Goal: Information Seeking & Learning: Learn about a topic

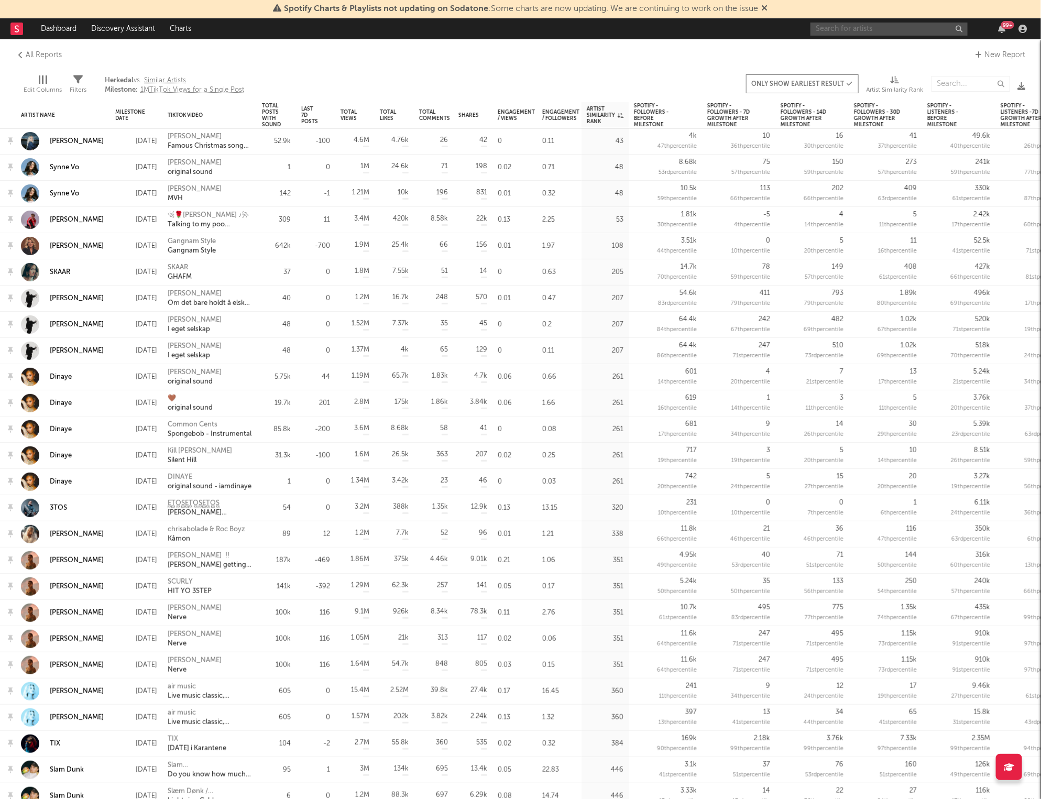
click at [911, 29] on input "text" at bounding box center [888, 29] width 157 height 13
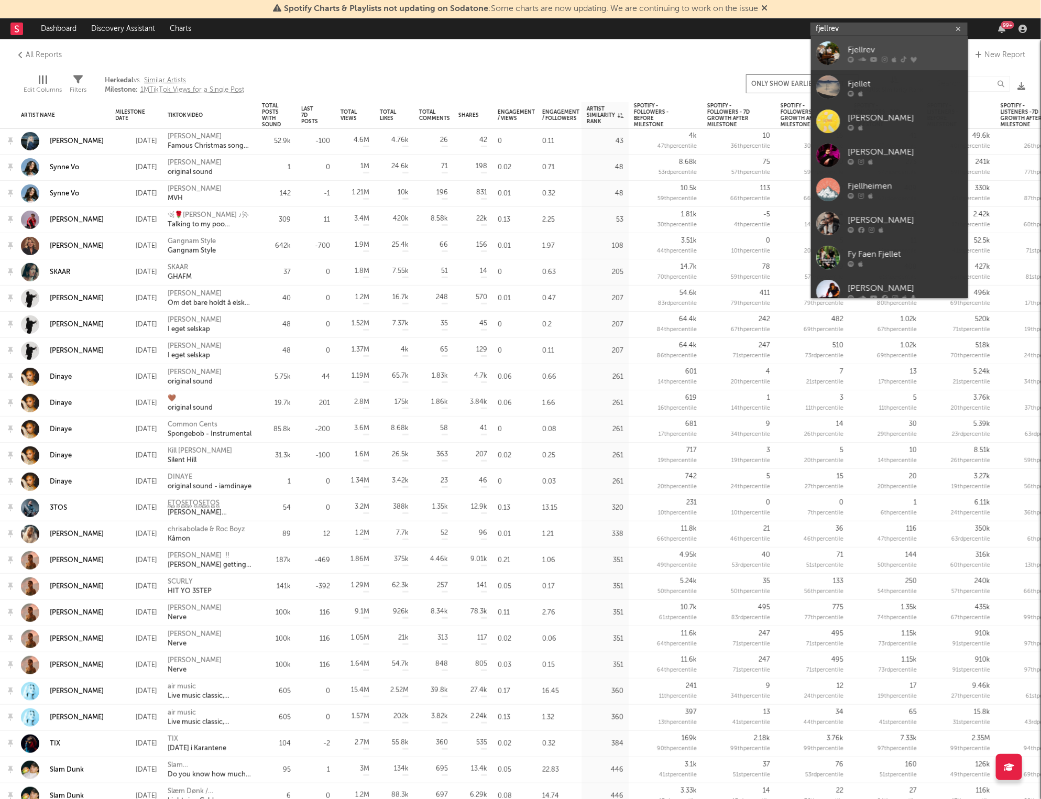
type input "fjellrev"
click at [857, 53] on div "Fjellrev" at bounding box center [904, 49] width 115 height 13
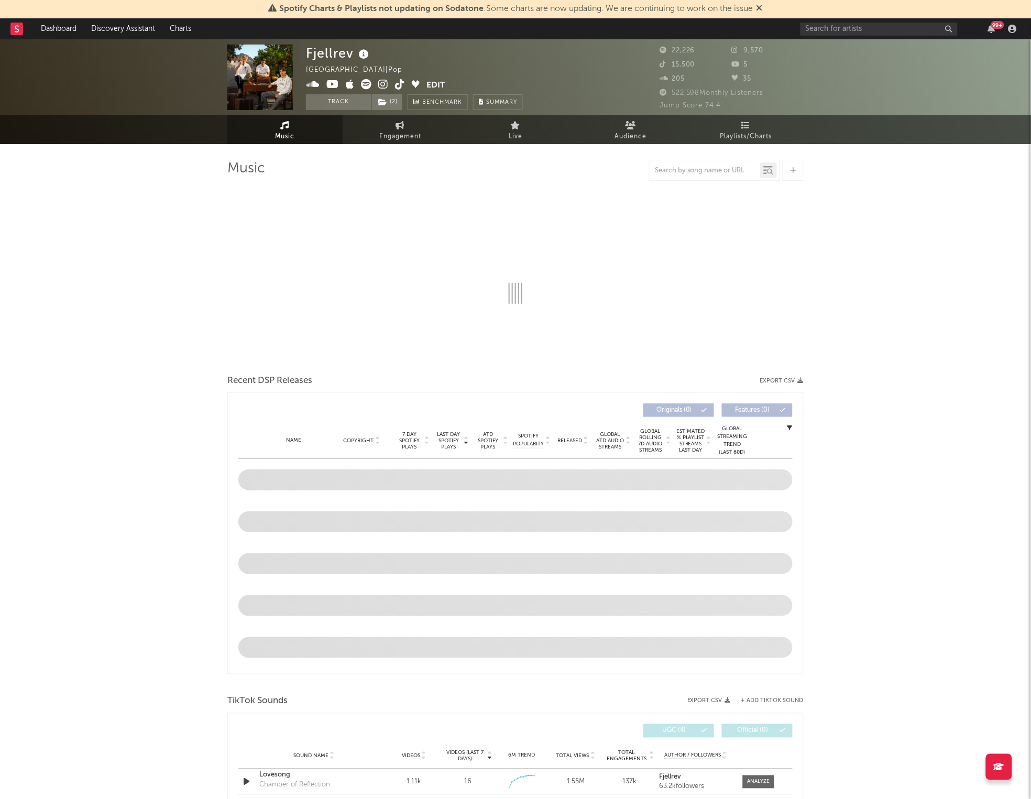
select select "6m"
